Goal: Task Accomplishment & Management: Use online tool/utility

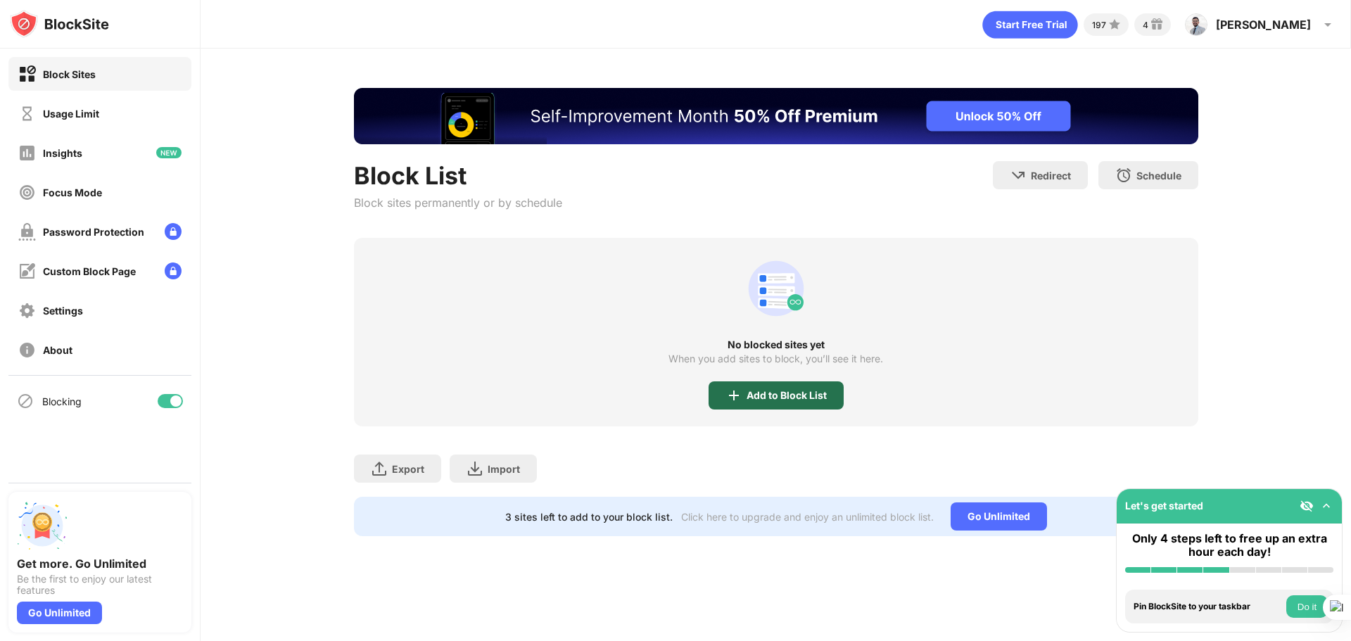
click at [762, 400] on div "Add to Block List" at bounding box center [786, 395] width 80 height 11
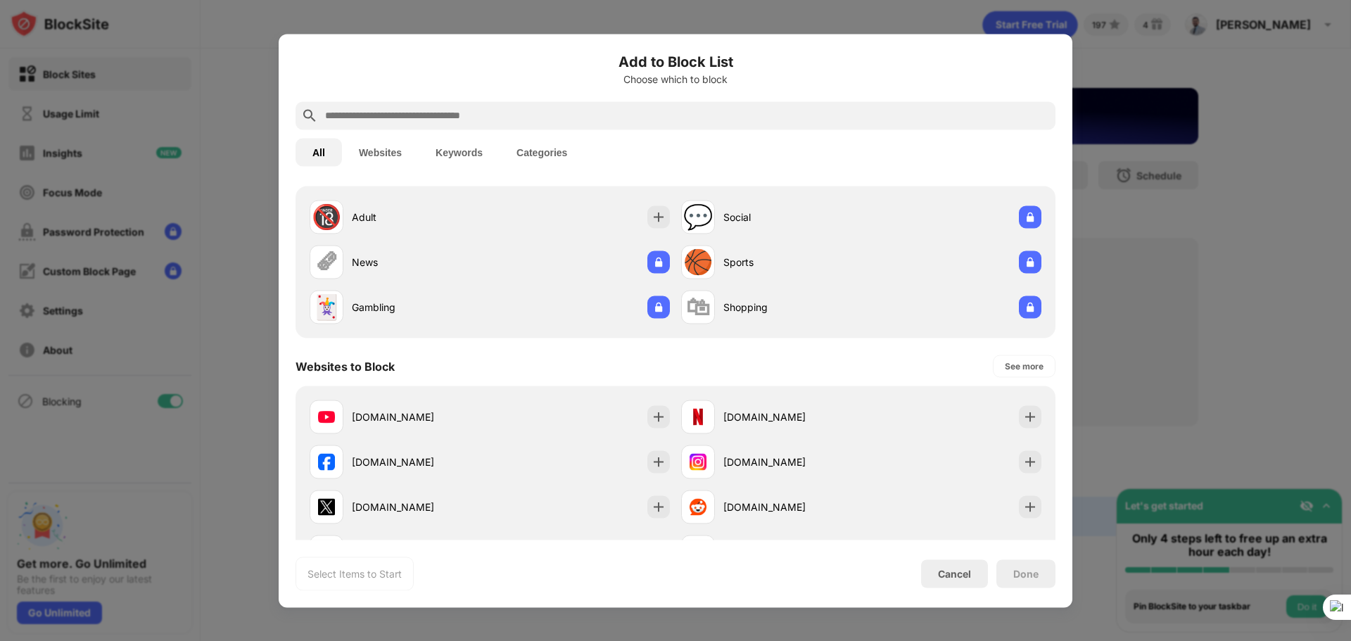
scroll to position [70, 0]
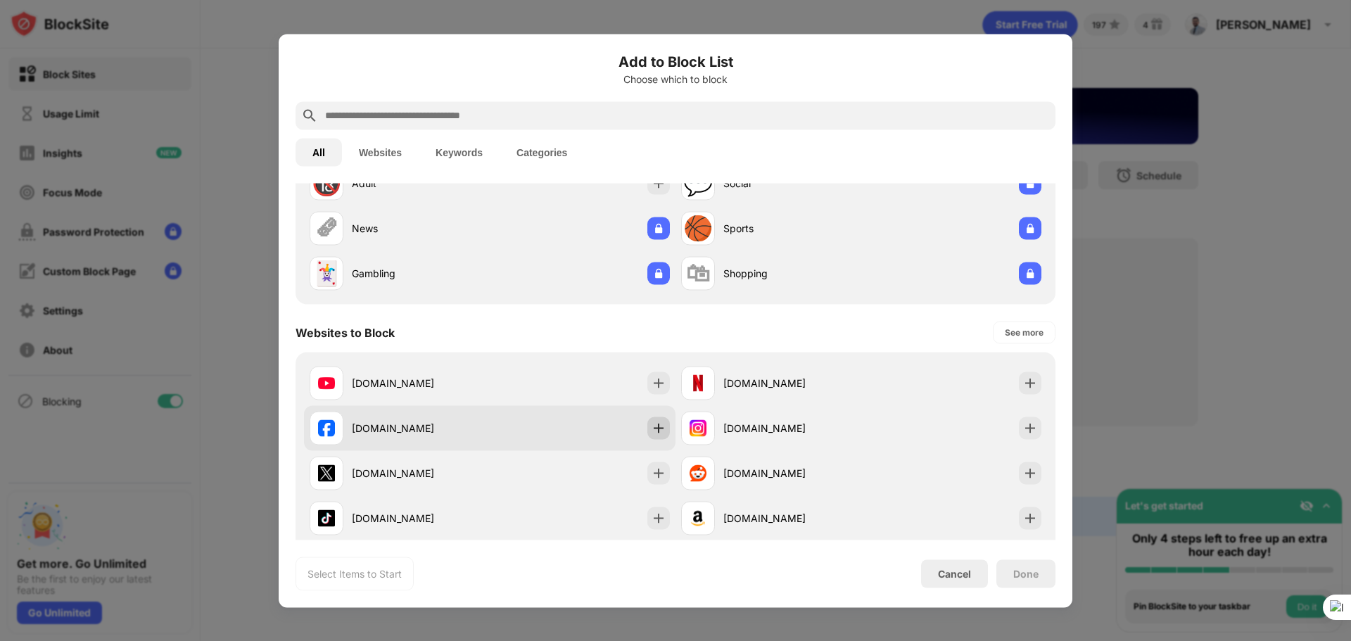
click at [651, 429] on img at bounding box center [658, 428] width 14 height 14
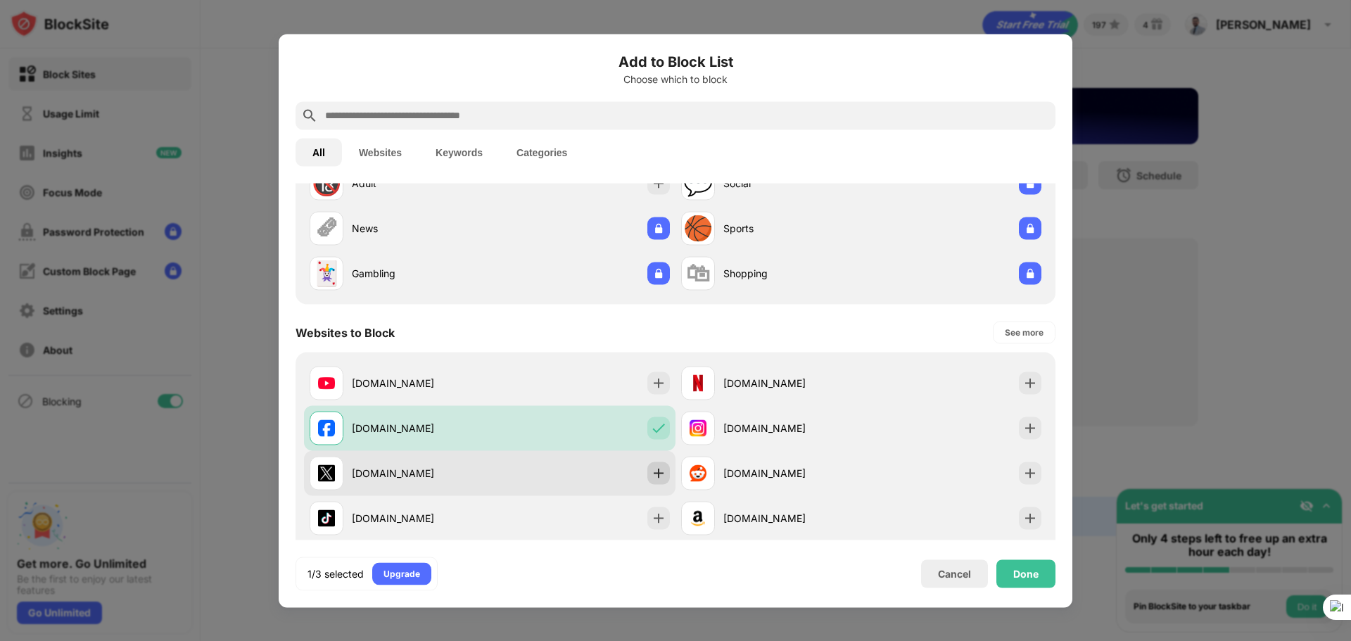
click at [656, 465] on div at bounding box center [658, 473] width 23 height 23
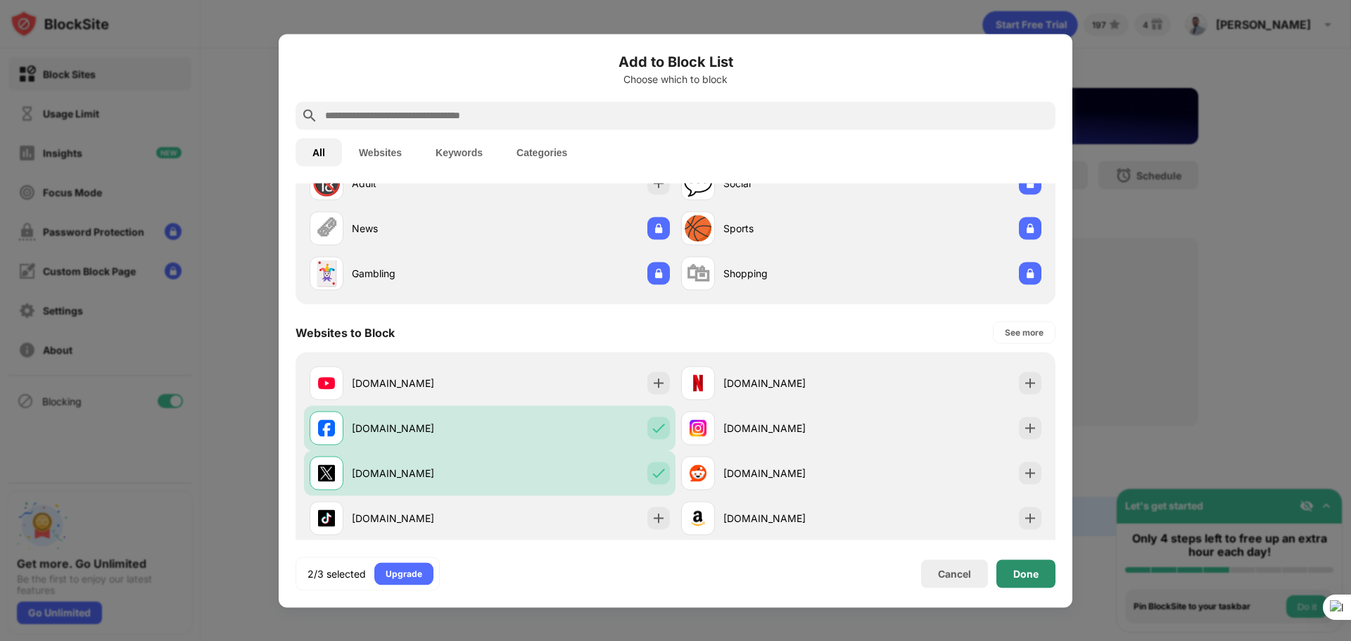
scroll to position [0, 0]
click at [1027, 584] on div "Done" at bounding box center [1025, 573] width 59 height 28
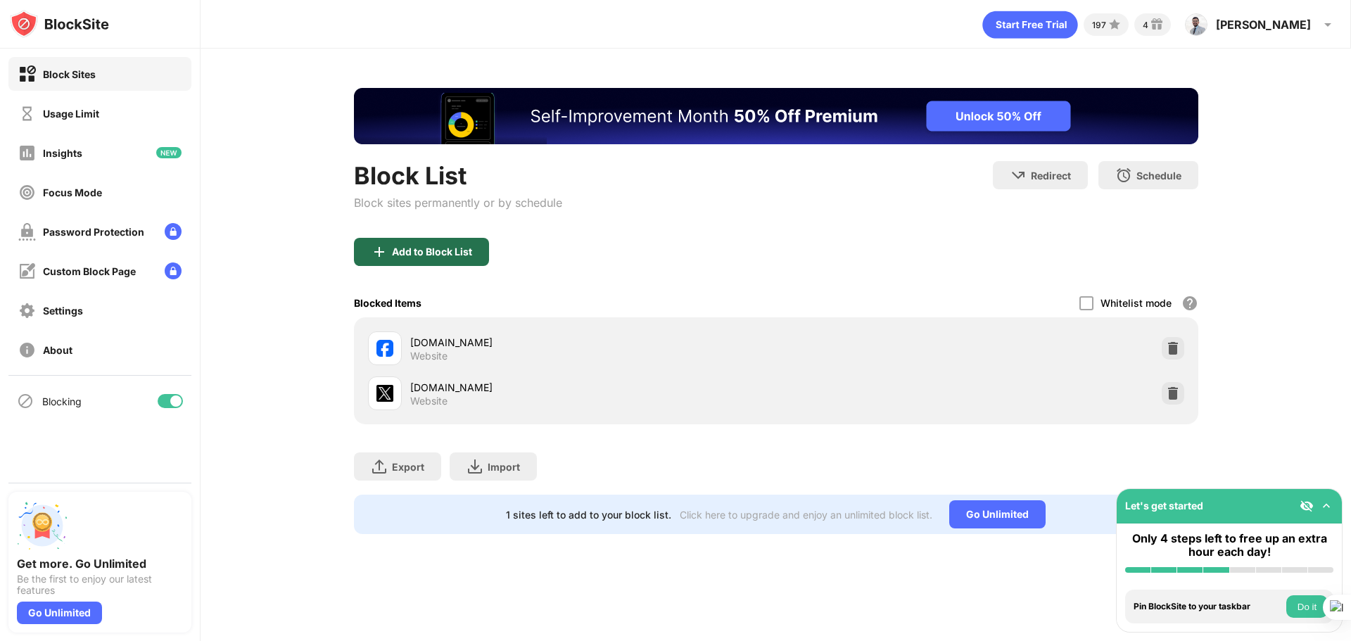
click at [433, 246] on div "Add to Block List" at bounding box center [432, 251] width 80 height 11
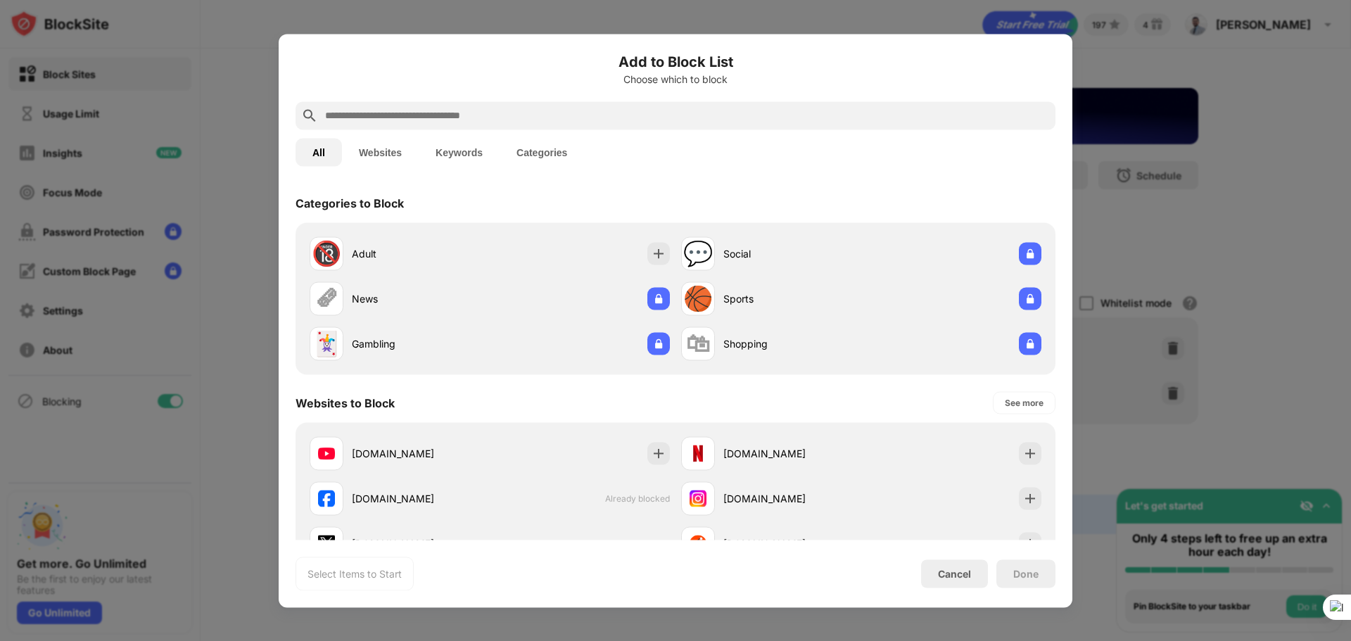
click at [517, 112] on input "text" at bounding box center [687, 115] width 726 height 17
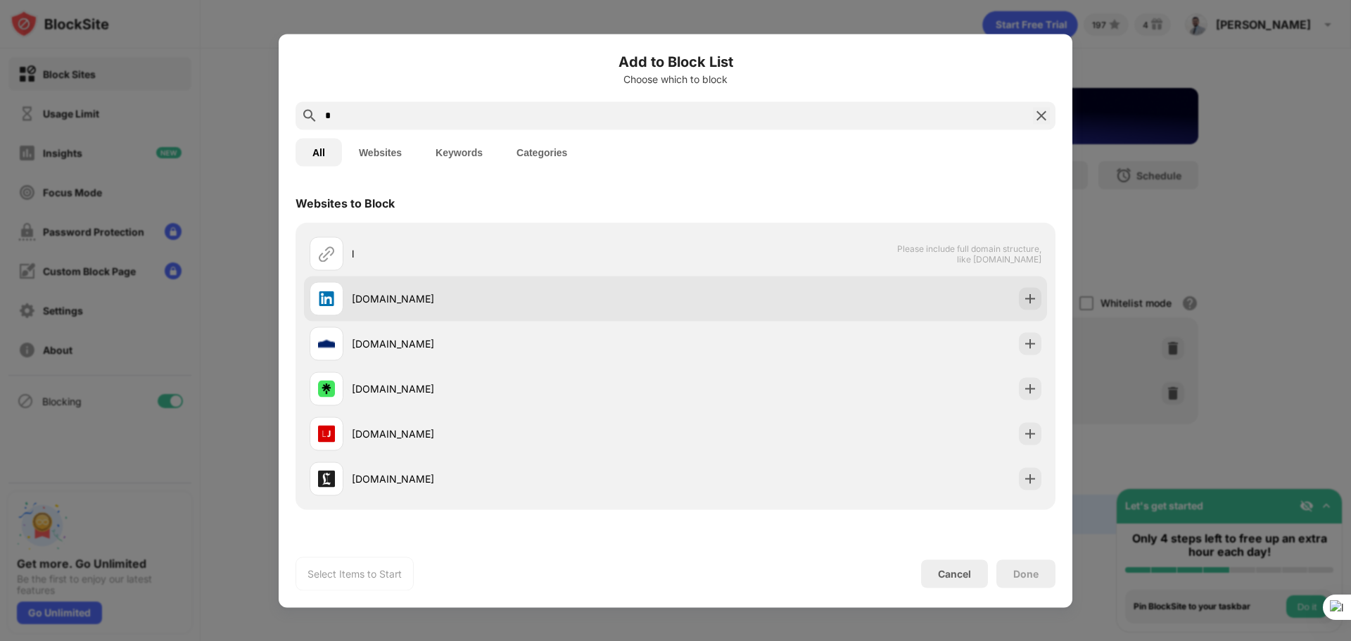
type input "*"
click at [455, 289] on div "[DOMAIN_NAME]" at bounding box center [493, 298] width 366 height 34
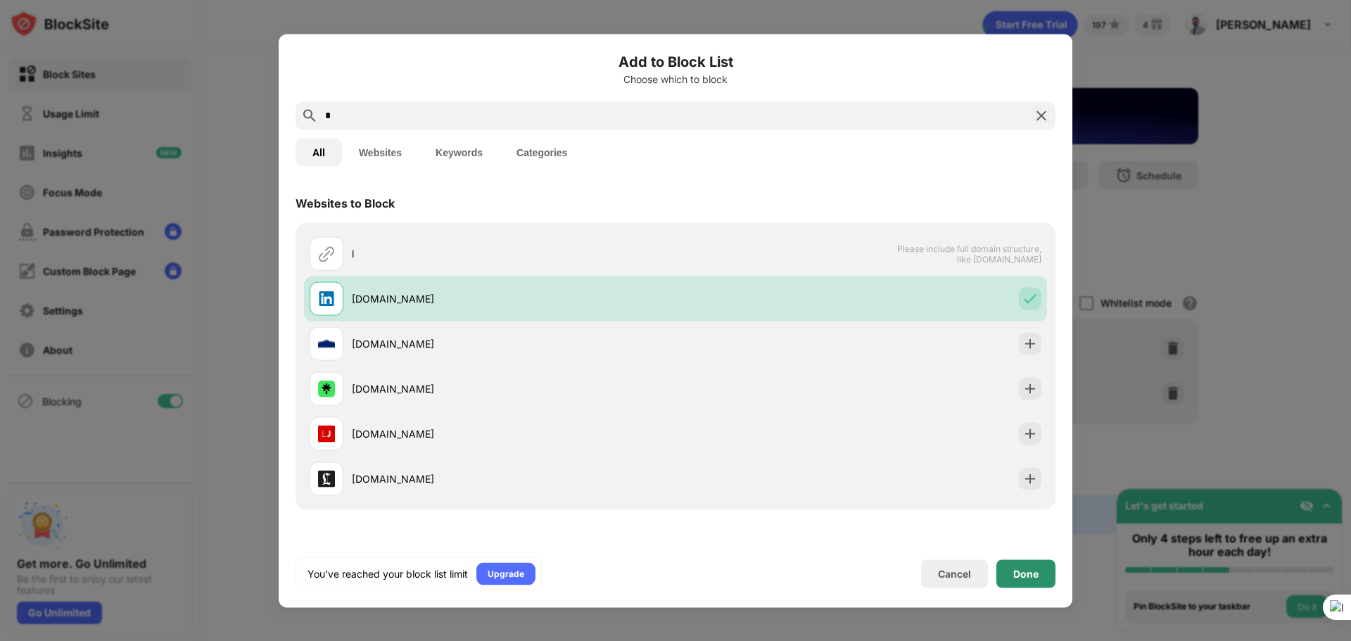
click at [1029, 576] on div "Done" at bounding box center [1025, 573] width 25 height 11
